Goal: Information Seeking & Learning: Learn about a topic

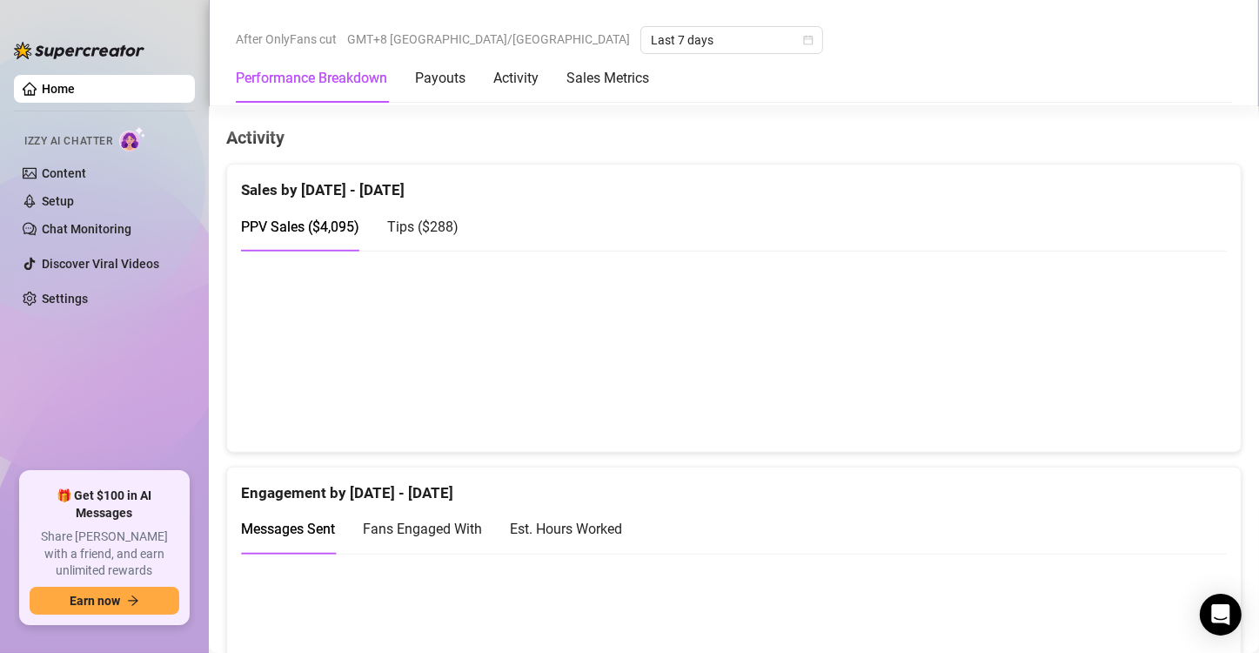
scroll to position [1044, 0]
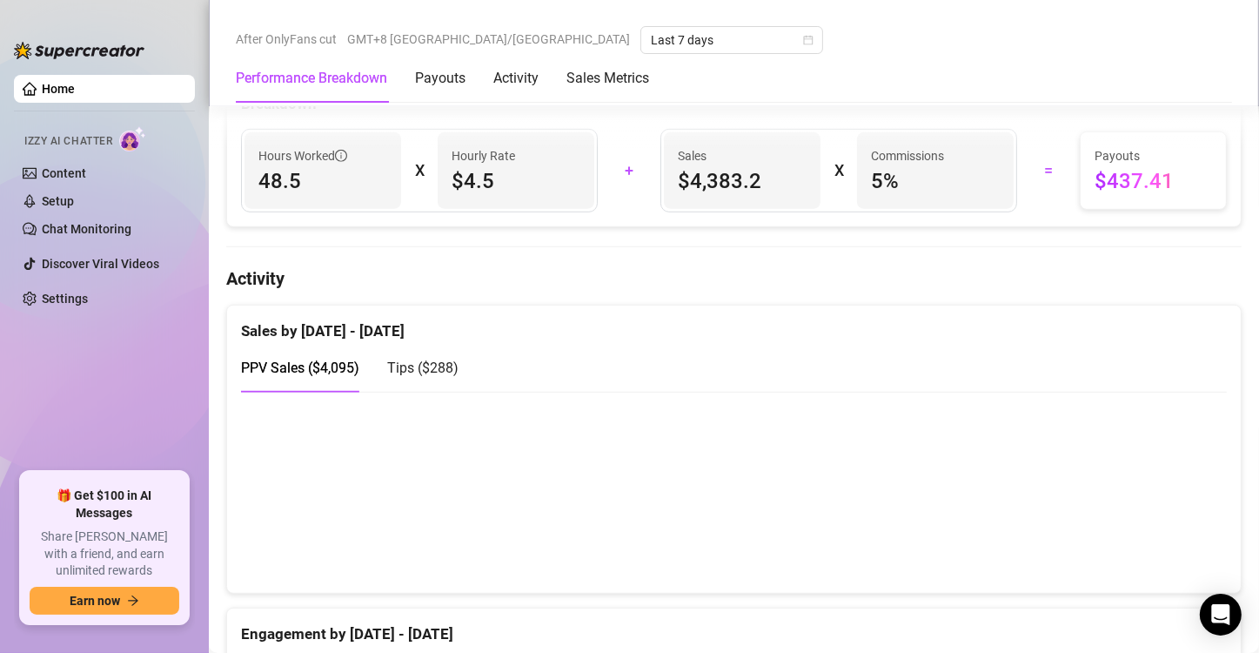
scroll to position [1044, 0]
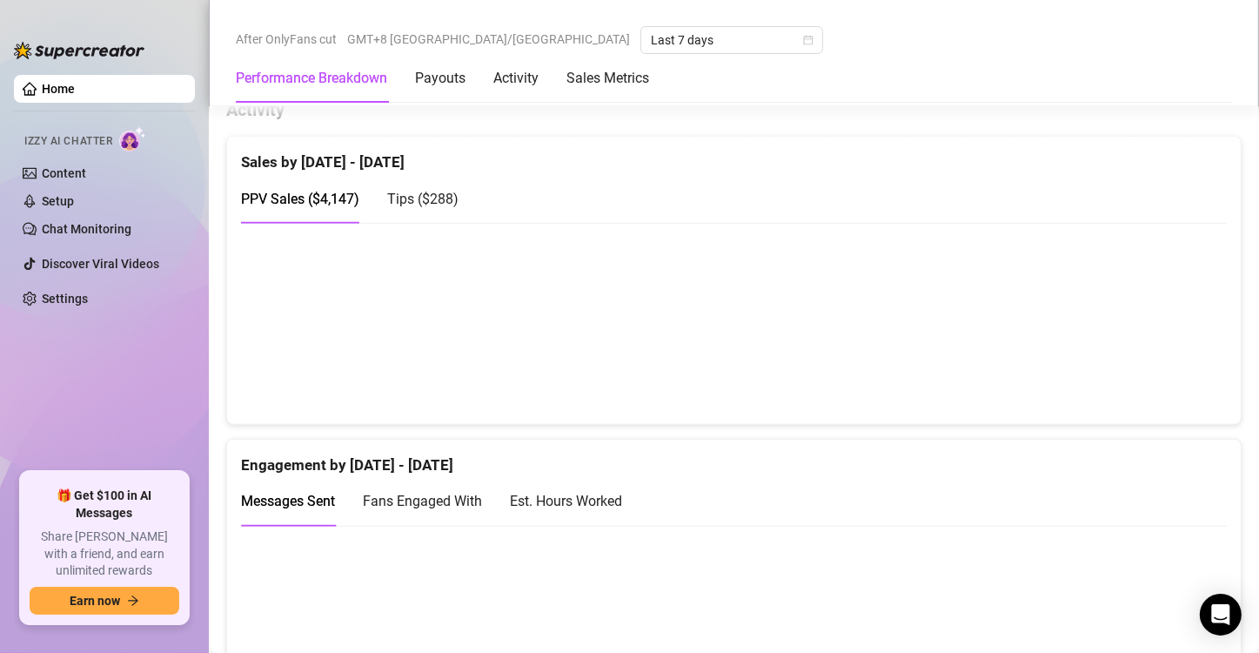
scroll to position [1044, 0]
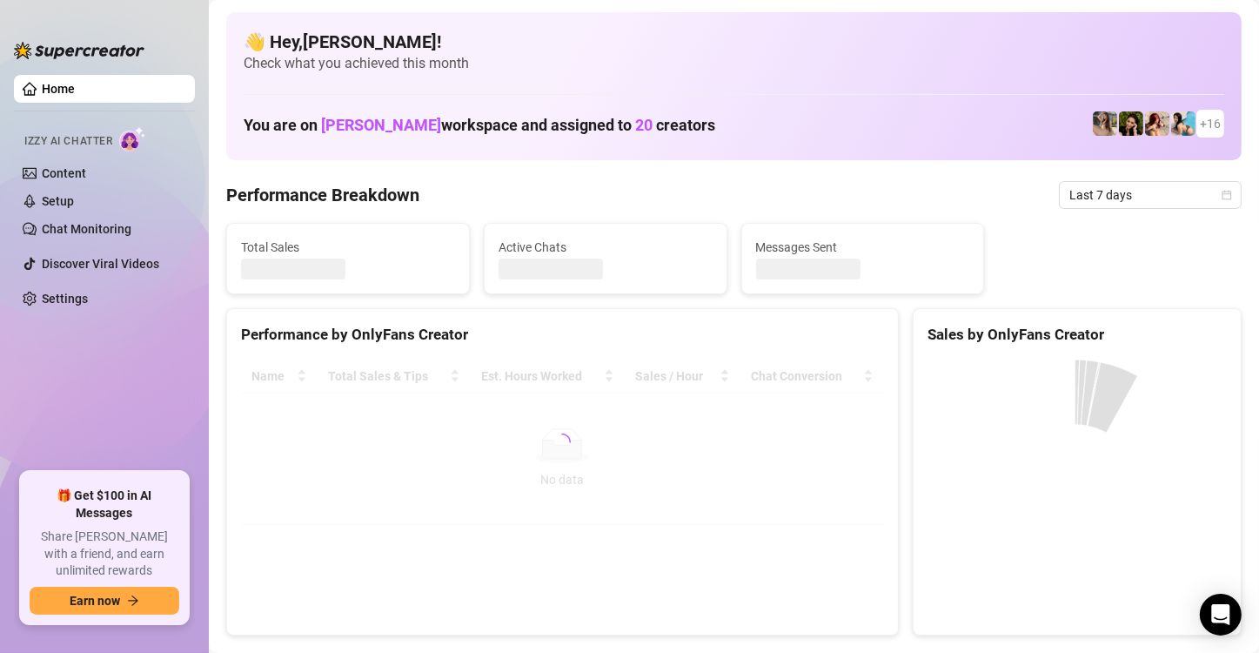
click at [35, 119] on div "Izzy AI Chatter" at bounding box center [102, 138] width 184 height 39
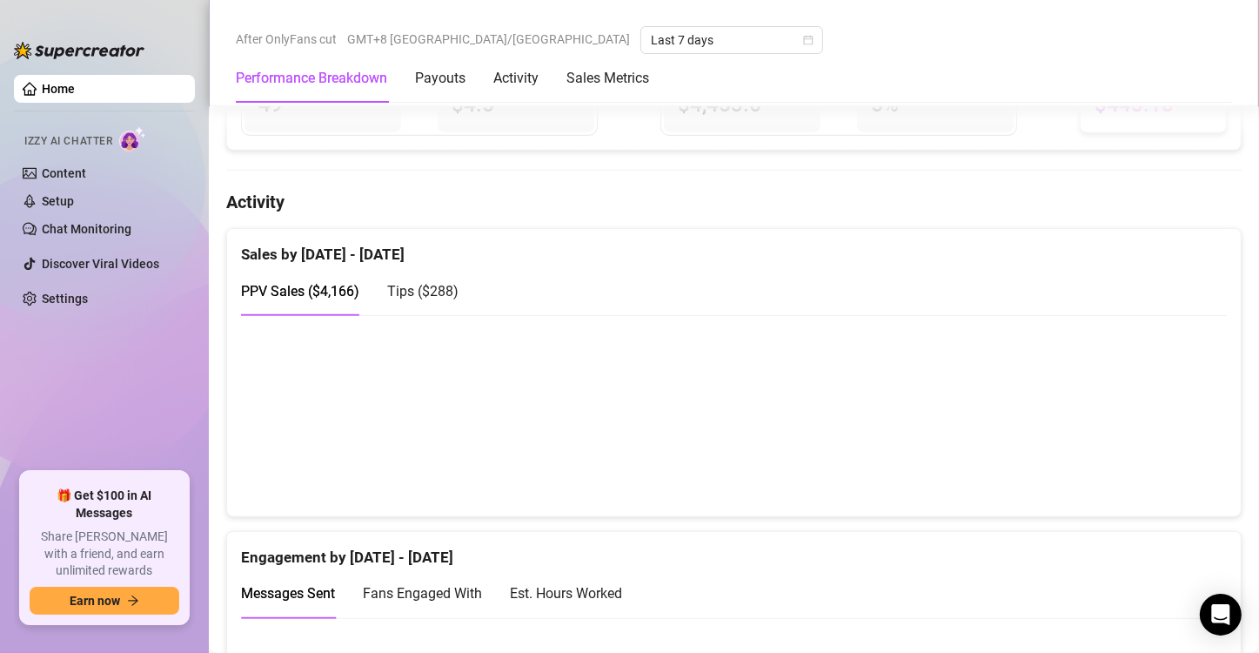
scroll to position [1044, 0]
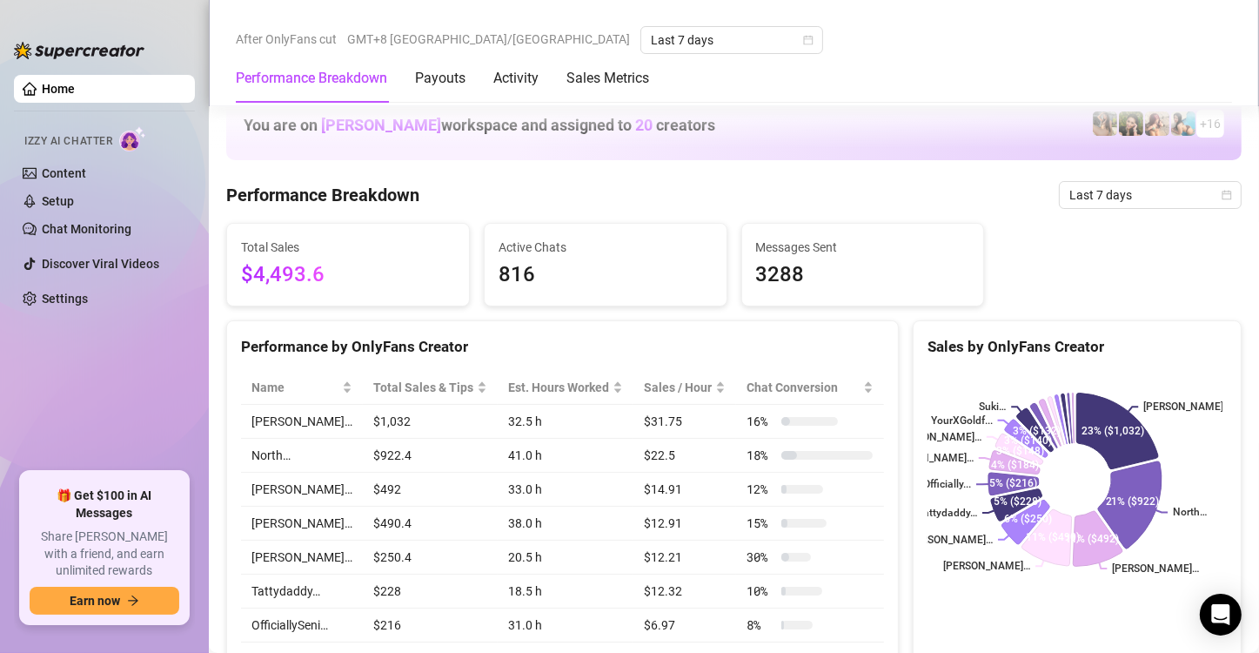
scroll to position [870, 0]
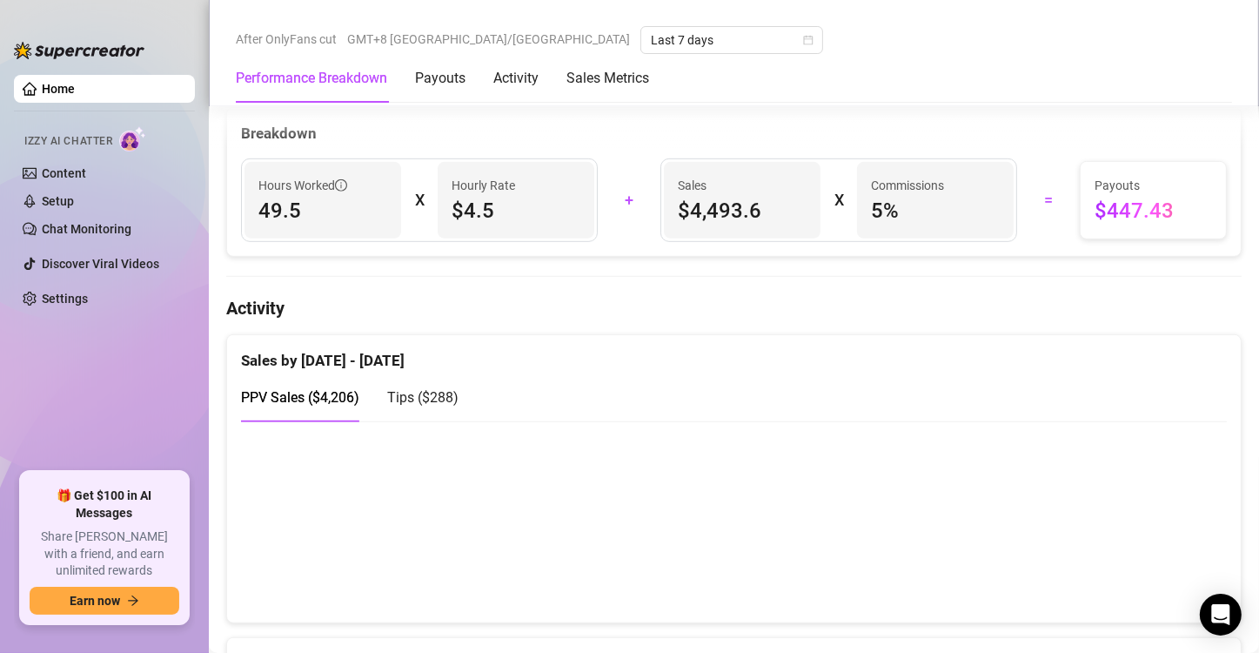
click at [445, 389] on span "Tips ( $288 )" at bounding box center [422, 397] width 71 height 17
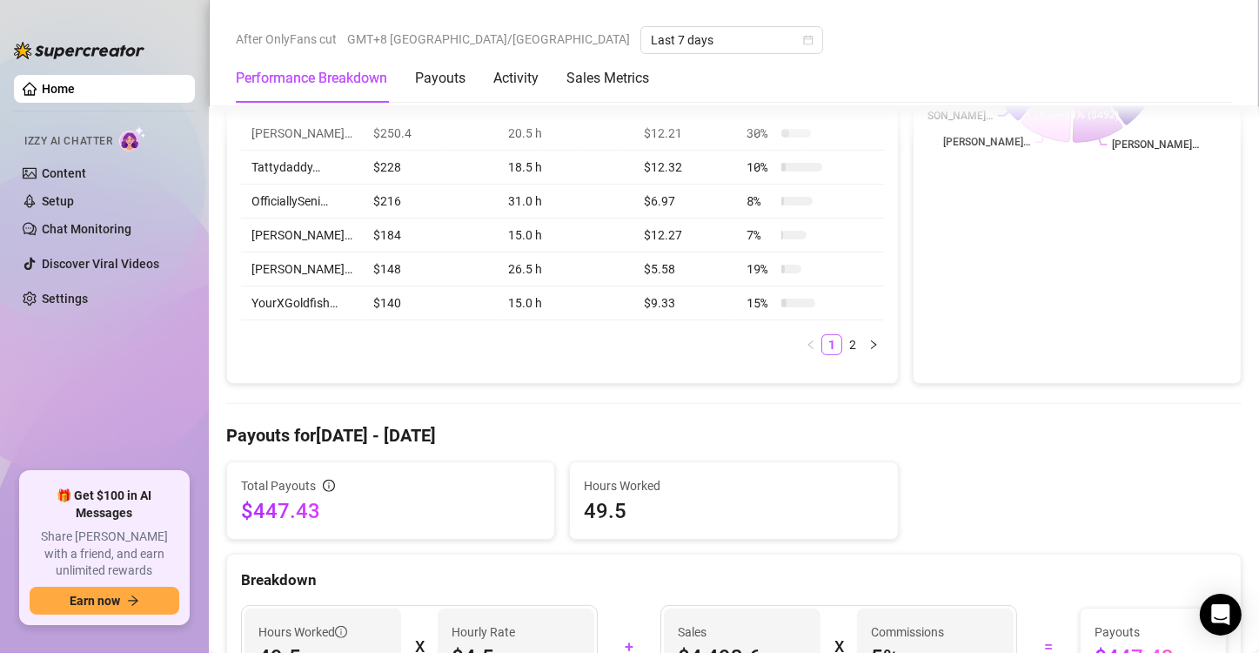
scroll to position [870, 0]
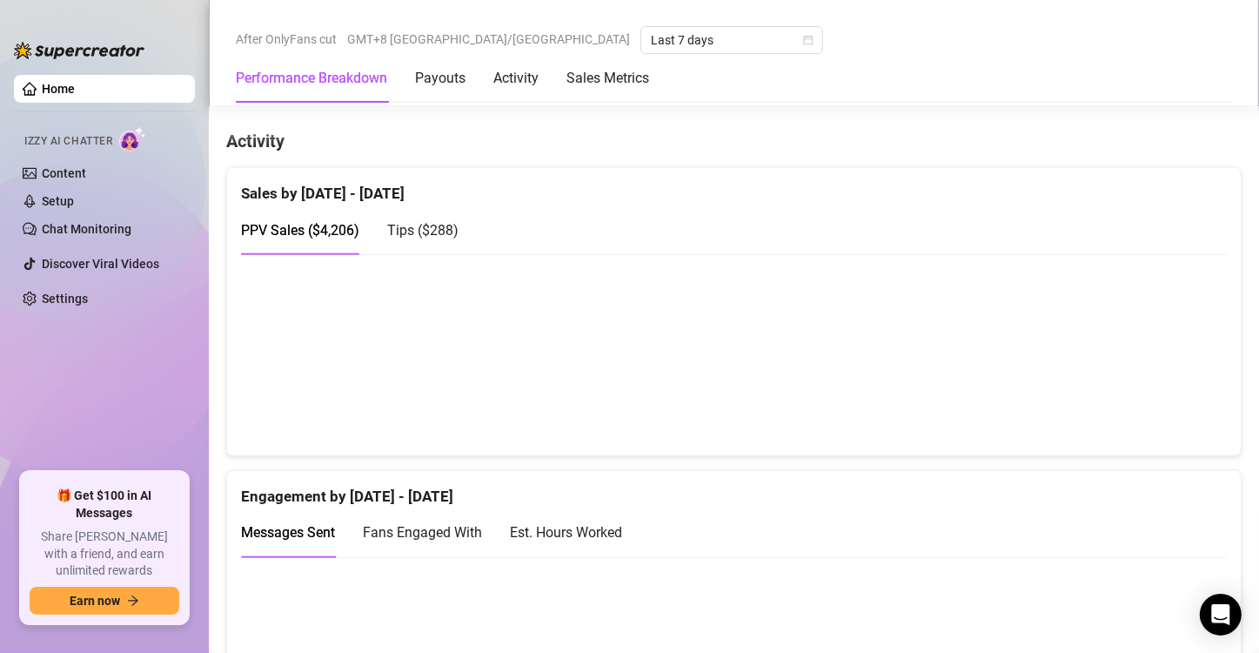
scroll to position [1044, 0]
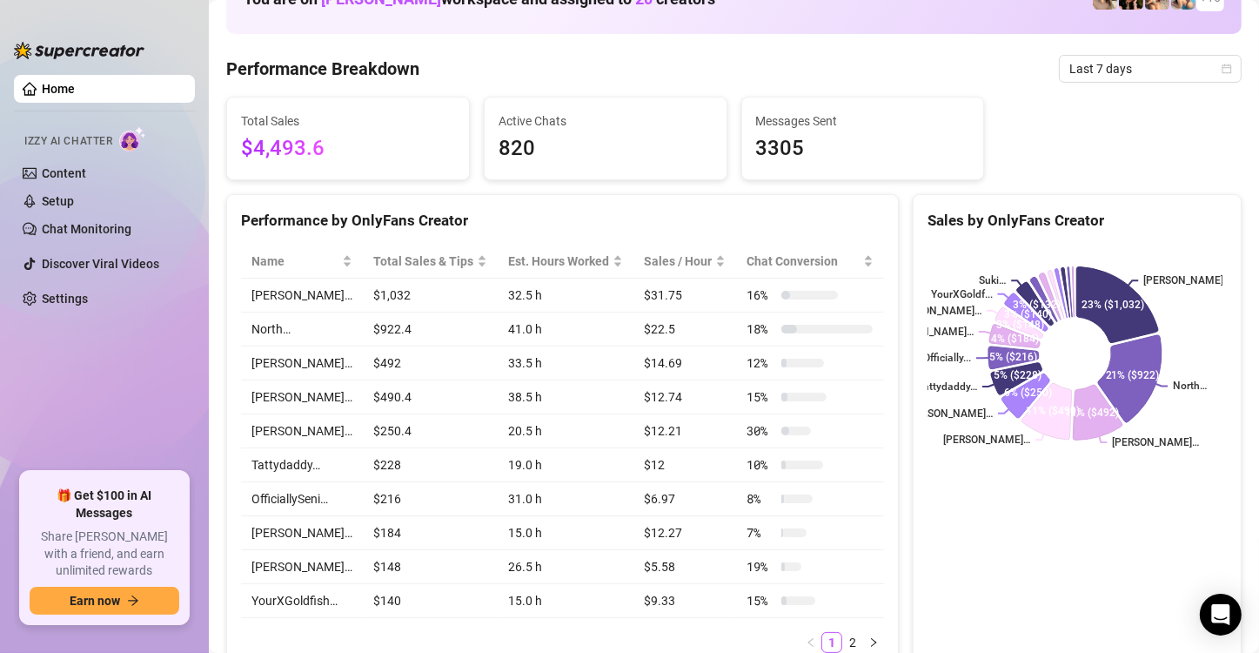
scroll to position [105, 0]
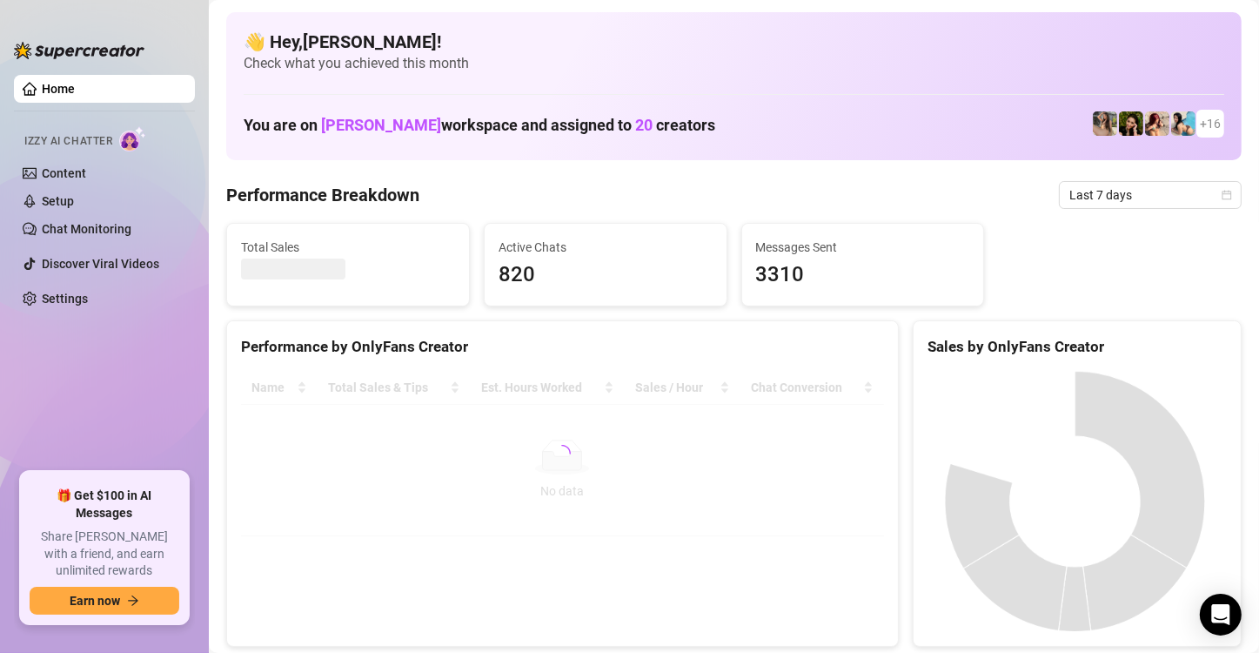
click at [581, 229] on div "Active Chats 820" at bounding box center [606, 265] width 242 height 82
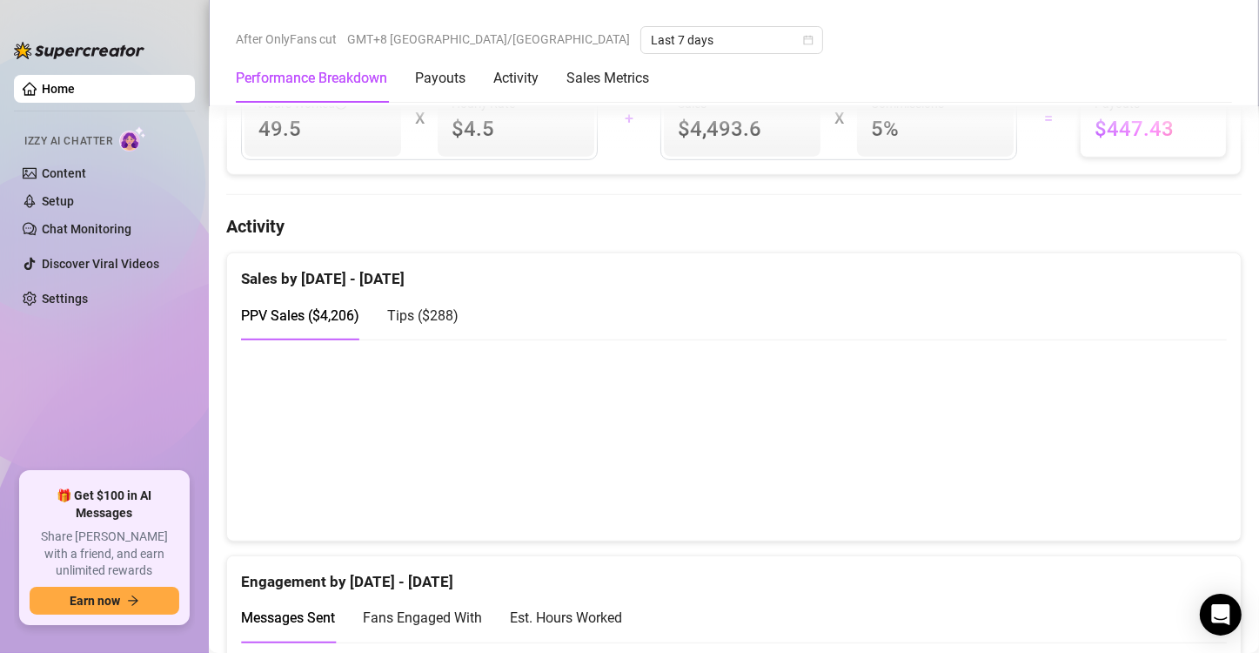
scroll to position [957, 0]
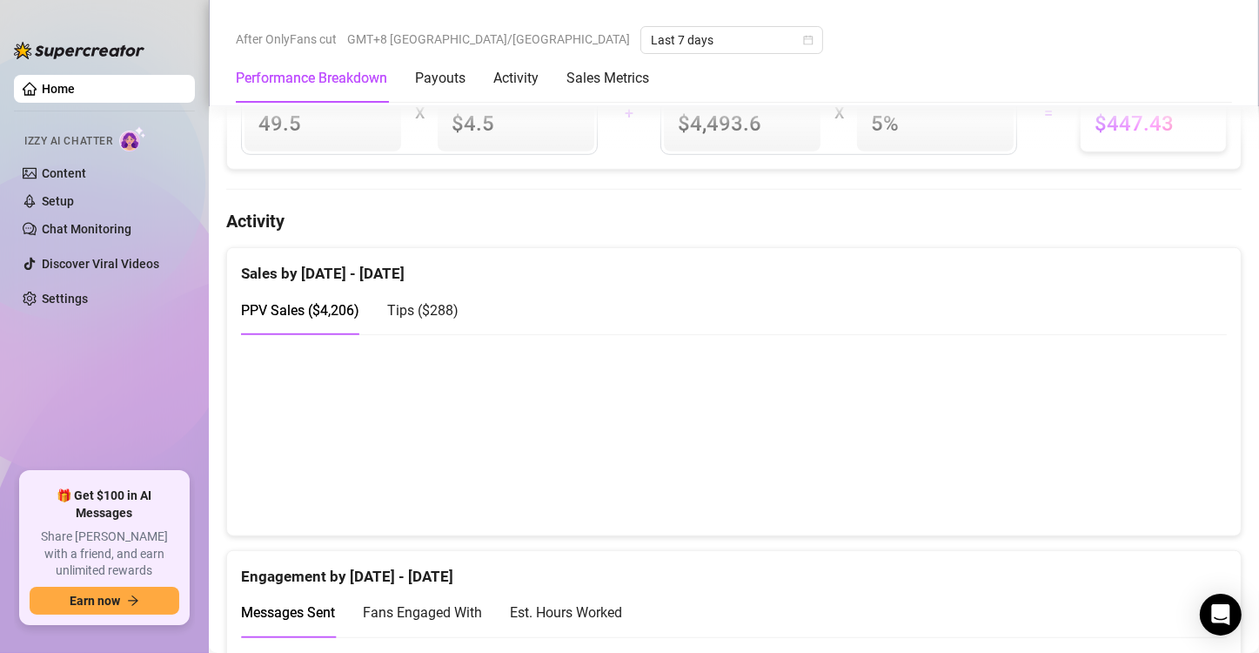
click at [1172, 465] on canvas at bounding box center [727, 434] width 972 height 174
